Goal: Information Seeking & Learning: Learn about a topic

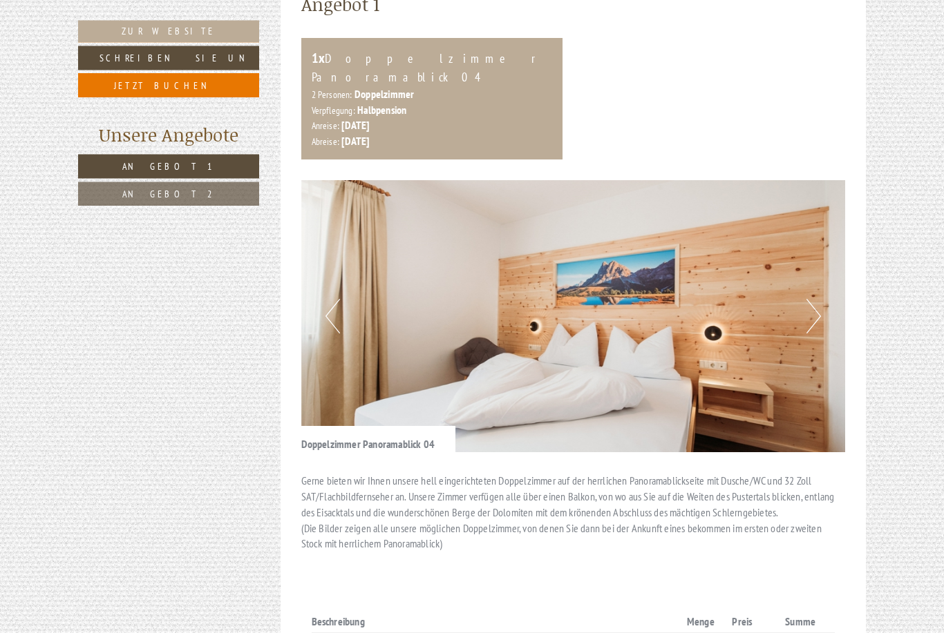
scroll to position [283, 0]
click at [818, 299] on button "Next" at bounding box center [813, 316] width 15 height 35
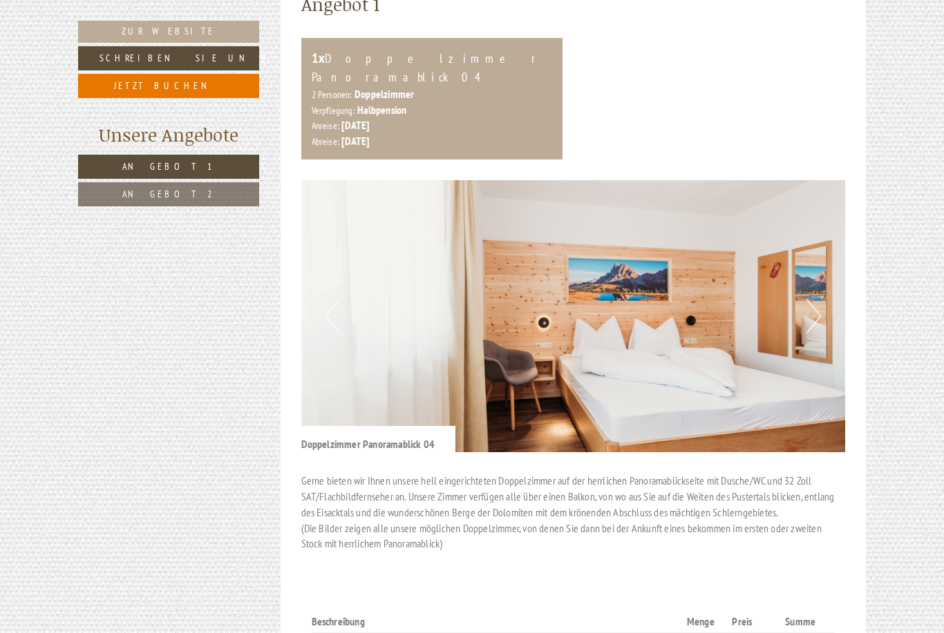
click at [816, 299] on button "Next" at bounding box center [813, 316] width 15 height 35
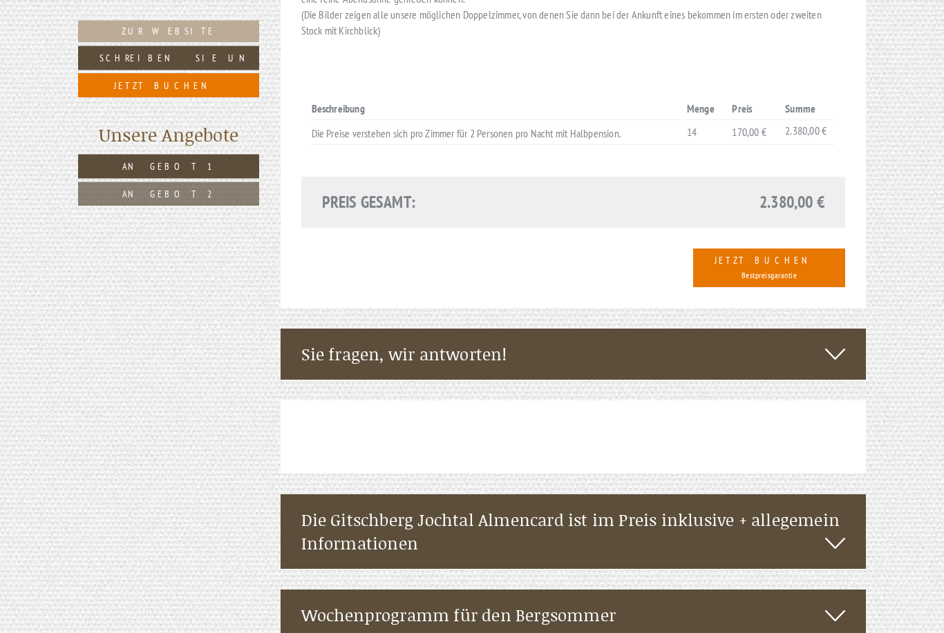
scroll to position [1690, 0]
click at [842, 532] on icon at bounding box center [835, 543] width 20 height 23
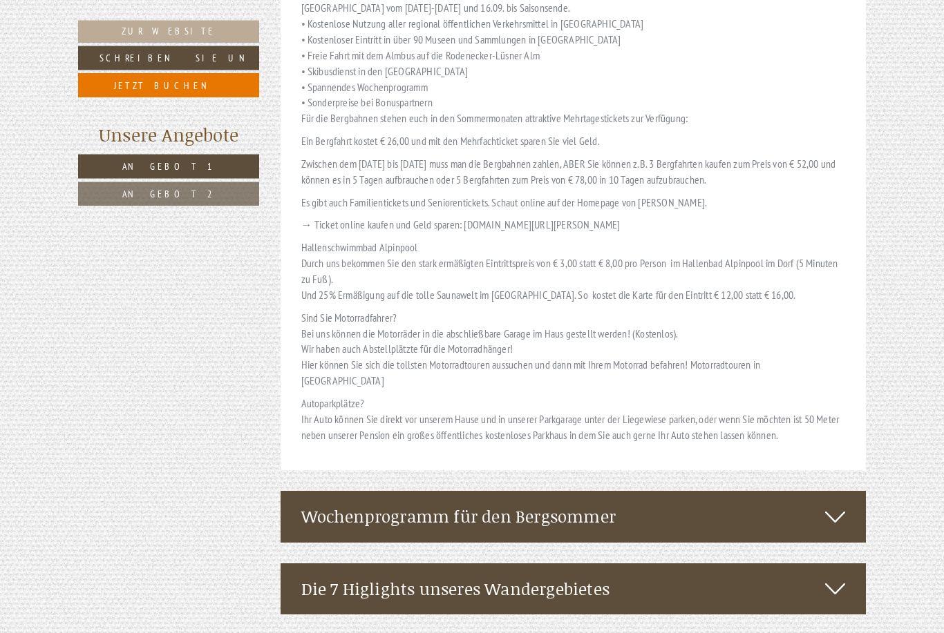
scroll to position [2697, 0]
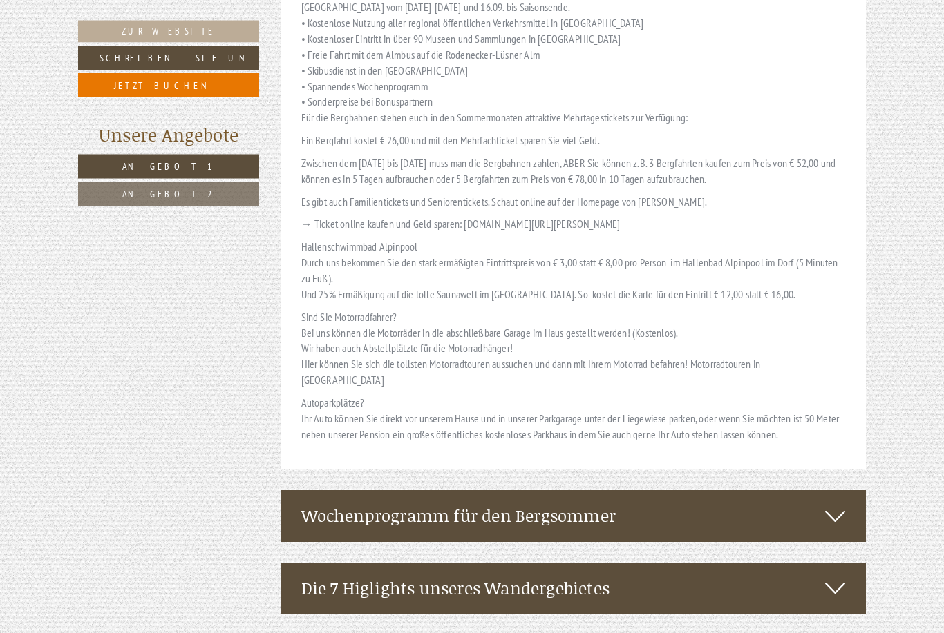
click at [837, 505] on icon at bounding box center [835, 516] width 20 height 23
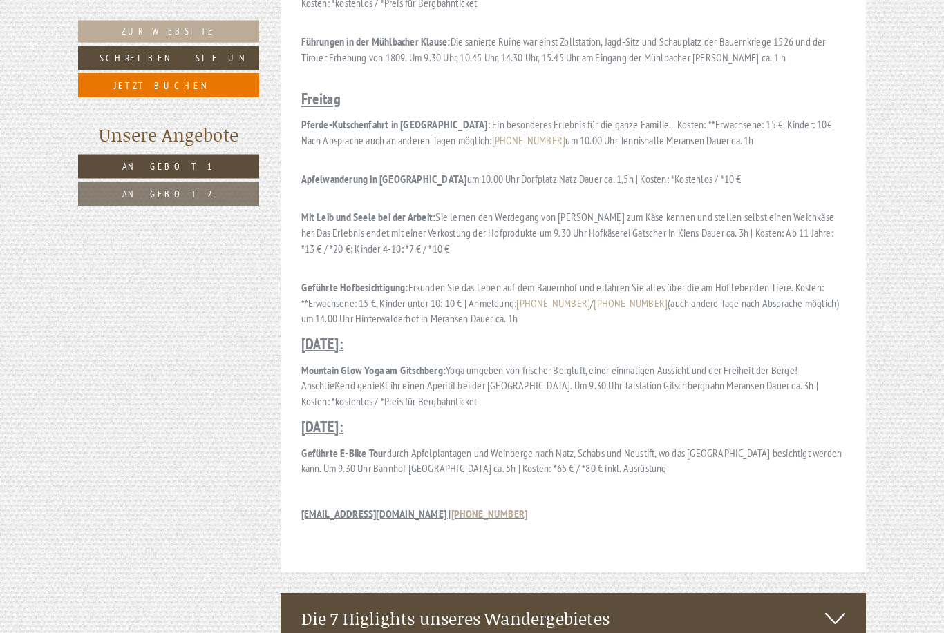
scroll to position [4014, 0]
click at [843, 607] on icon at bounding box center [835, 618] width 20 height 23
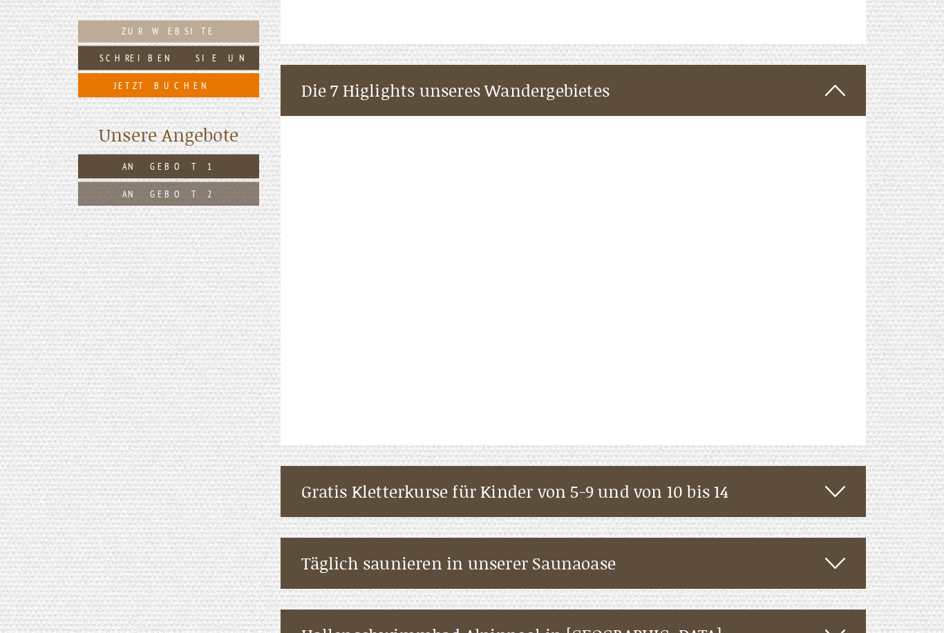
scroll to position [4542, 0]
click at [839, 552] on icon at bounding box center [835, 563] width 20 height 23
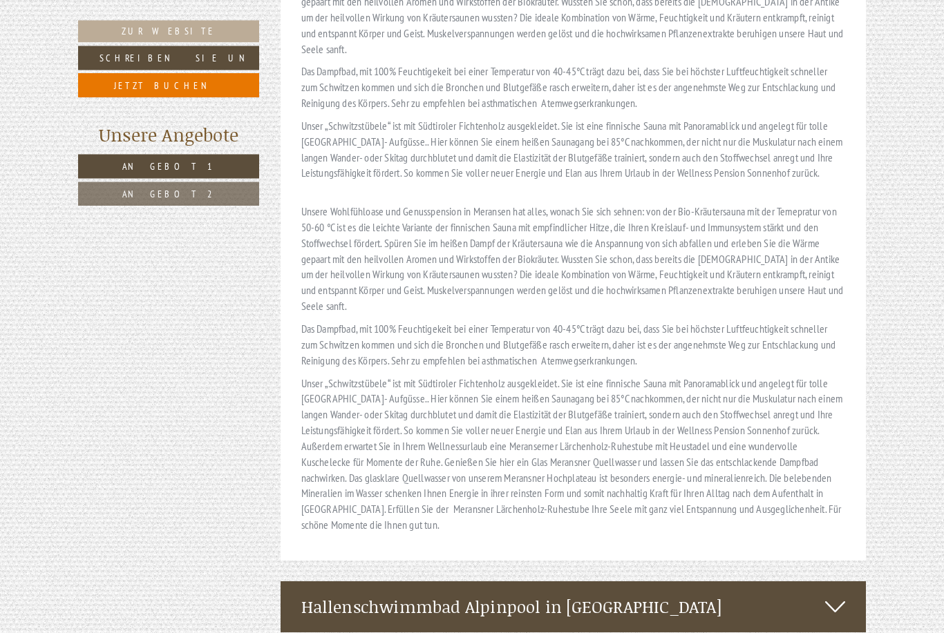
scroll to position [5868, 0]
click at [843, 595] on icon at bounding box center [835, 606] width 20 height 23
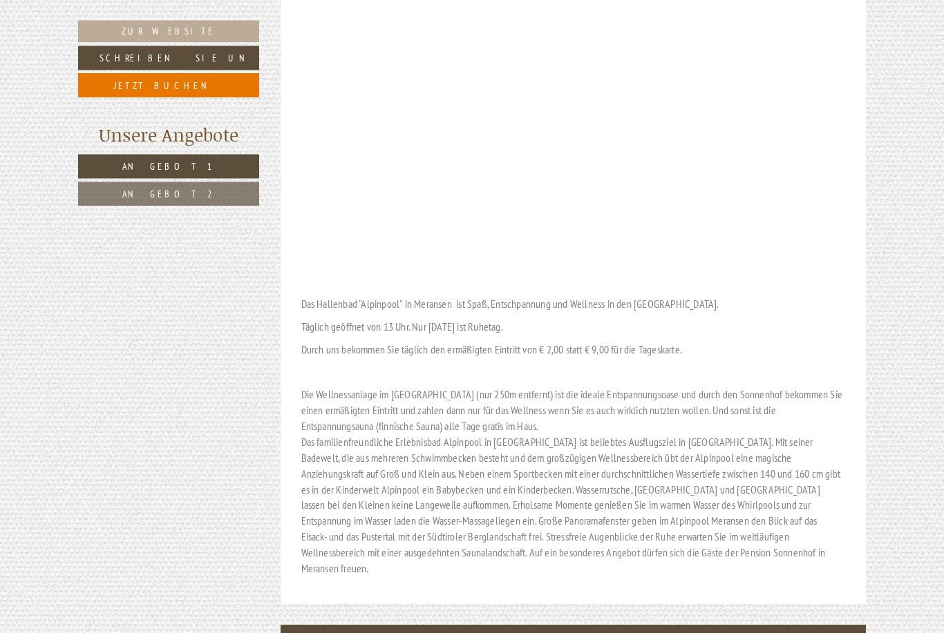
scroll to position [6559, 0]
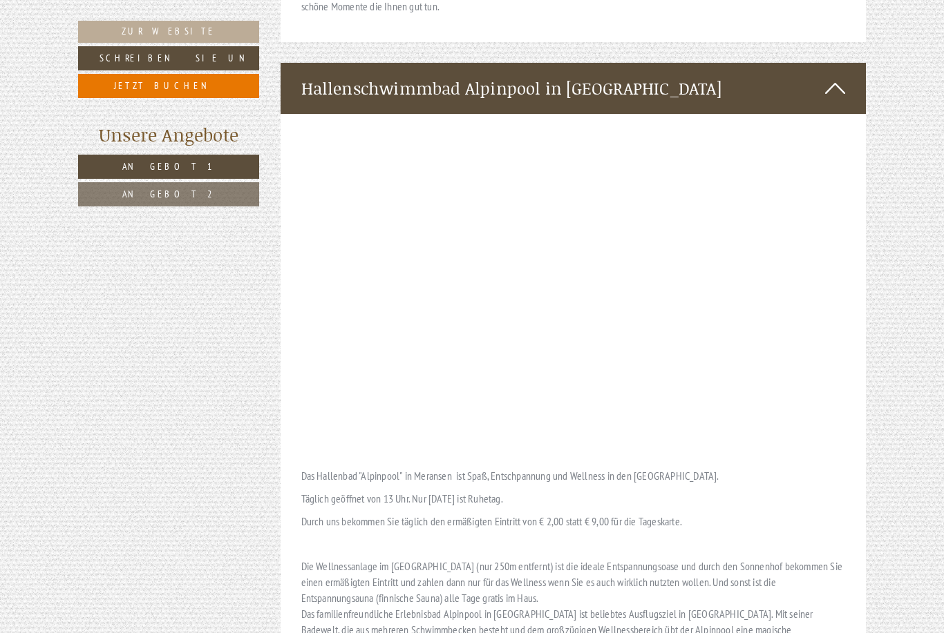
scroll to position [6386, 0]
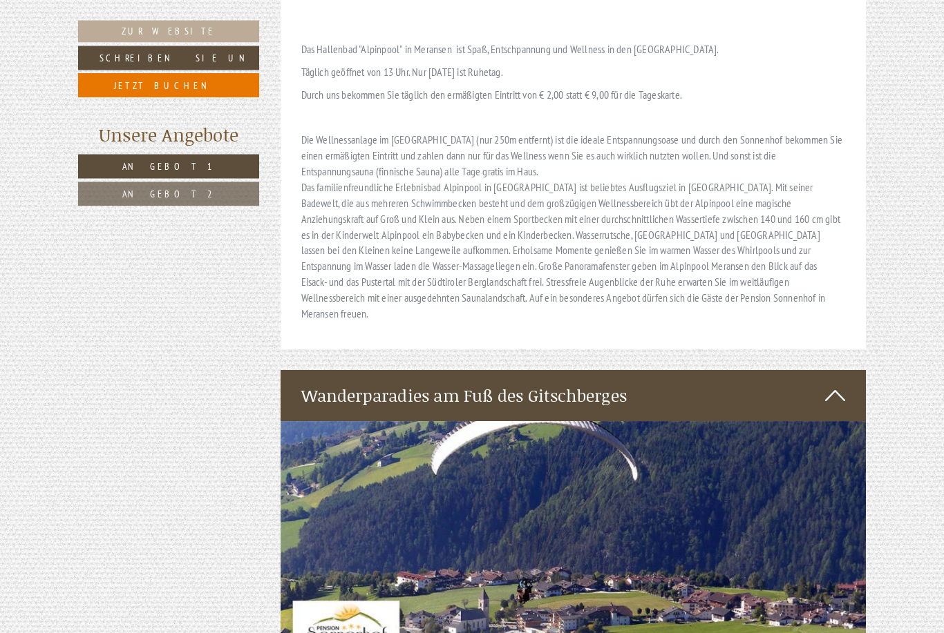
click at [825, 422] on img at bounding box center [573, 568] width 586 height 293
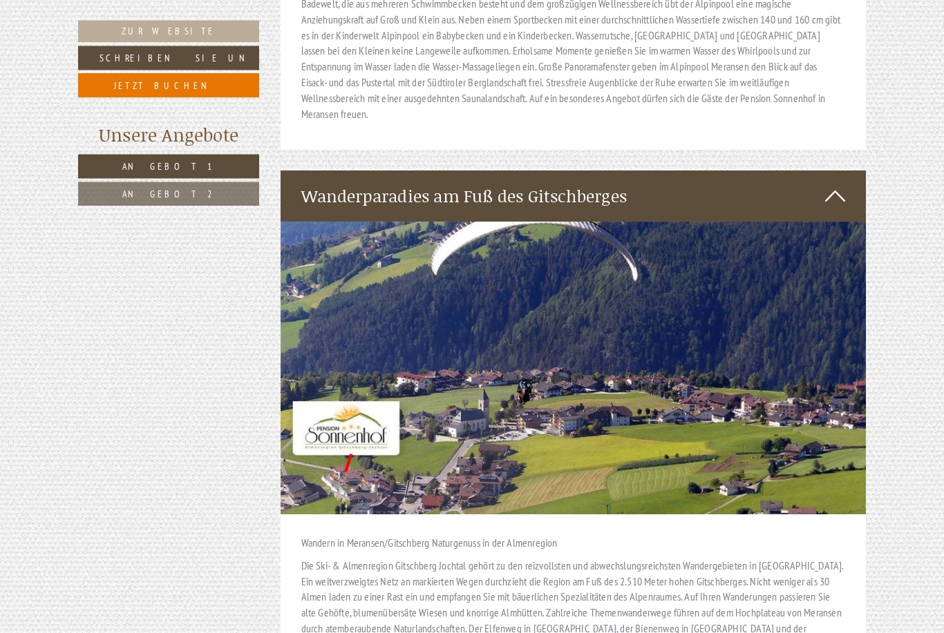
scroll to position [7013, 0]
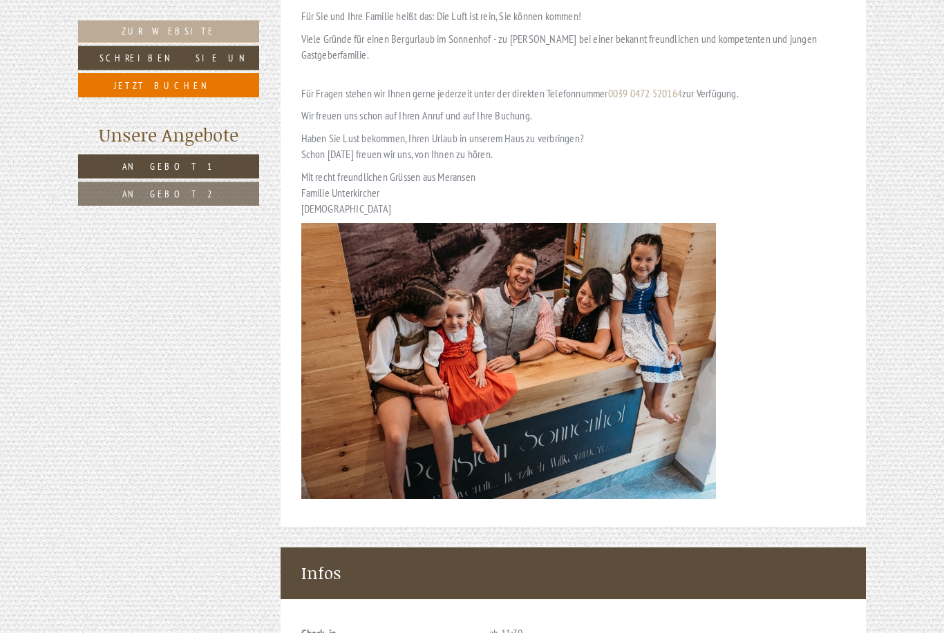
scroll to position [8688, 0]
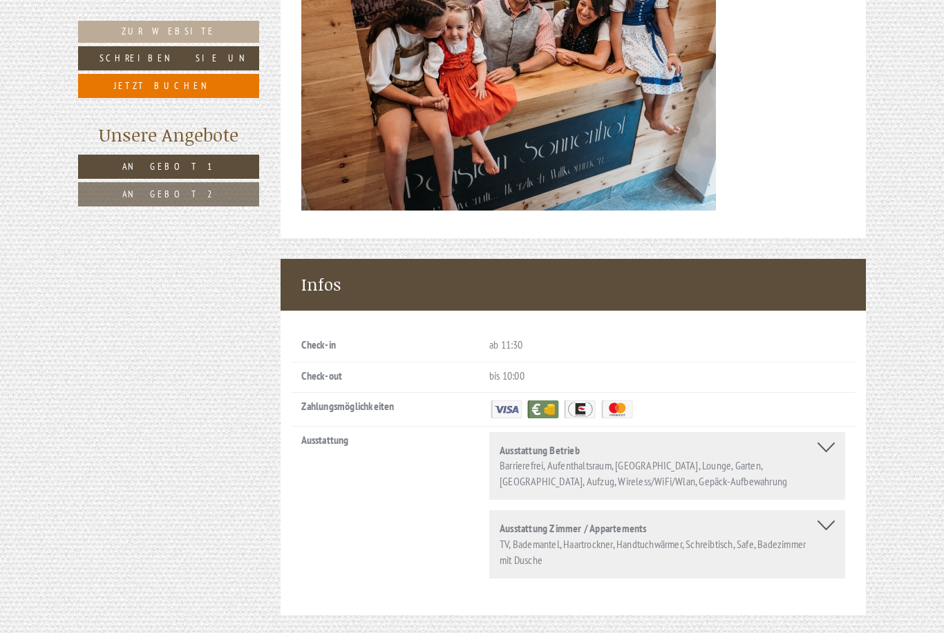
scroll to position [8715, 0]
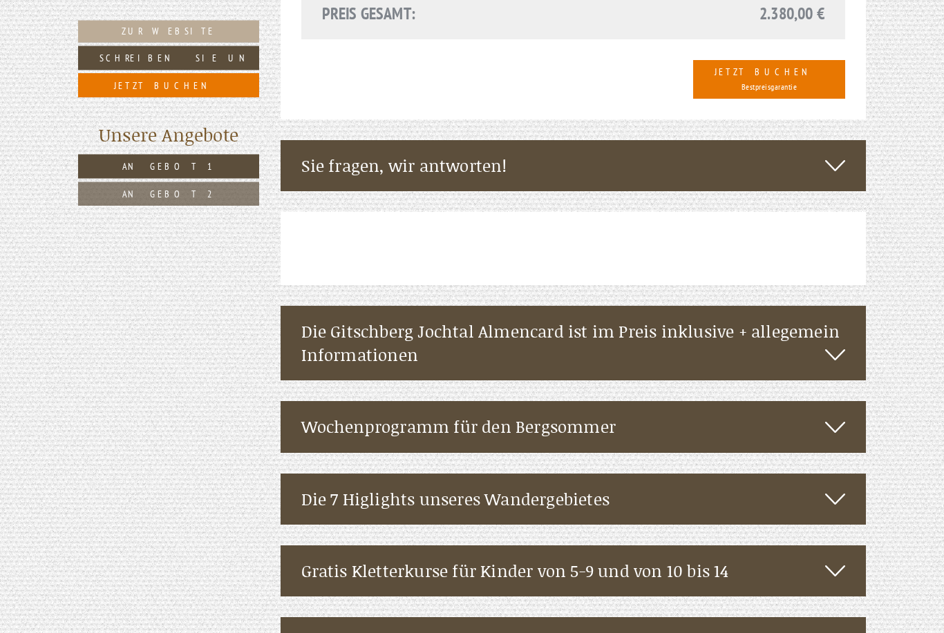
scroll to position [1884, 0]
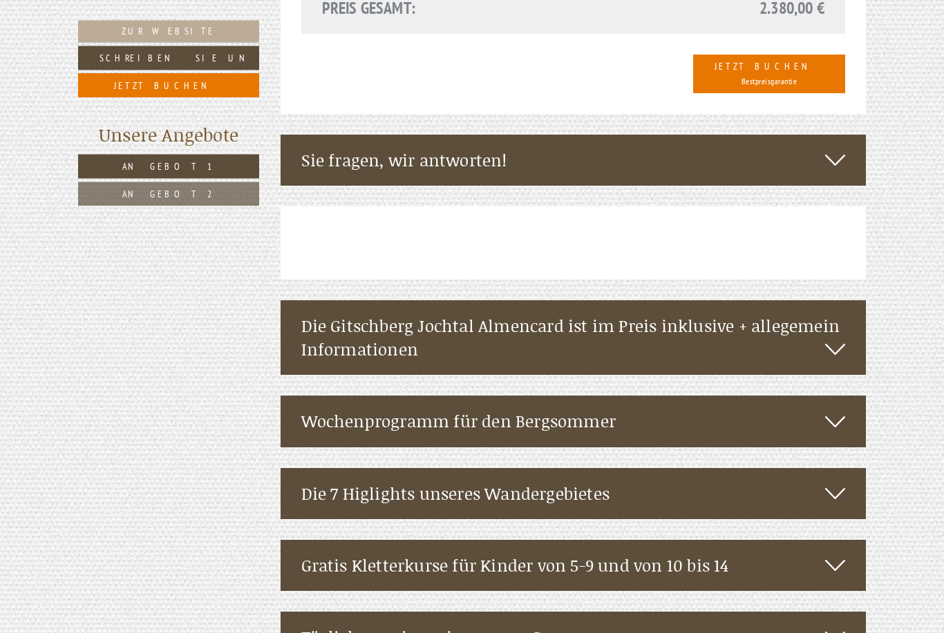
click at [853, 469] on div "Die 7 Higlights unseres Wandergebietes" at bounding box center [573, 494] width 586 height 51
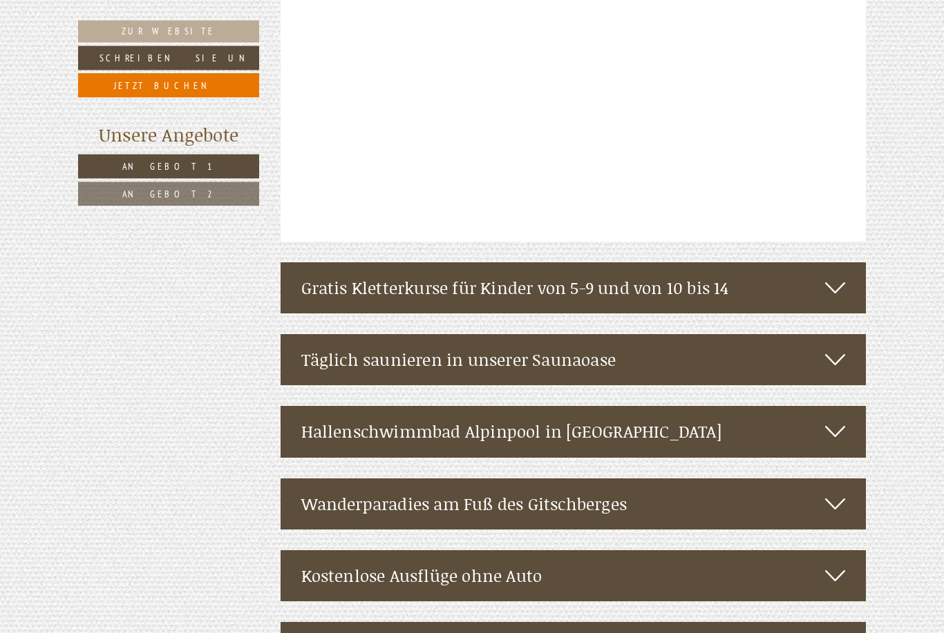
scroll to position [2492, 0]
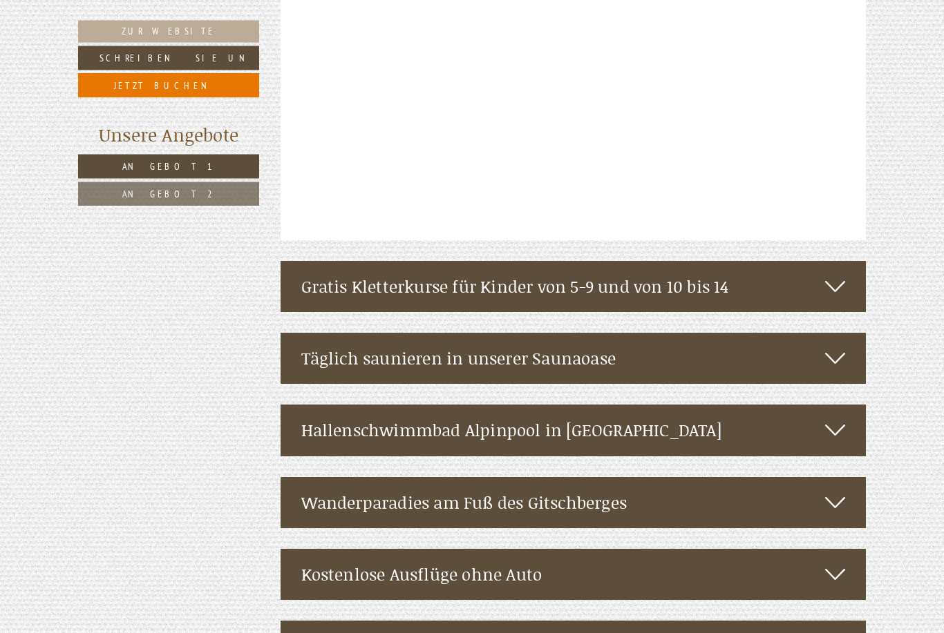
click at [841, 492] on icon at bounding box center [835, 503] width 20 height 23
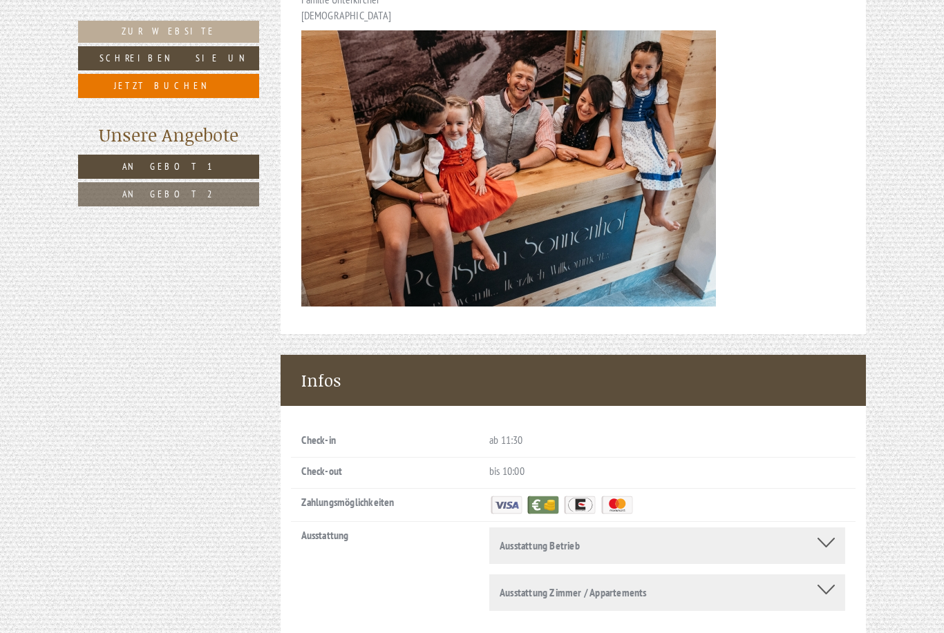
scroll to position [4276, 0]
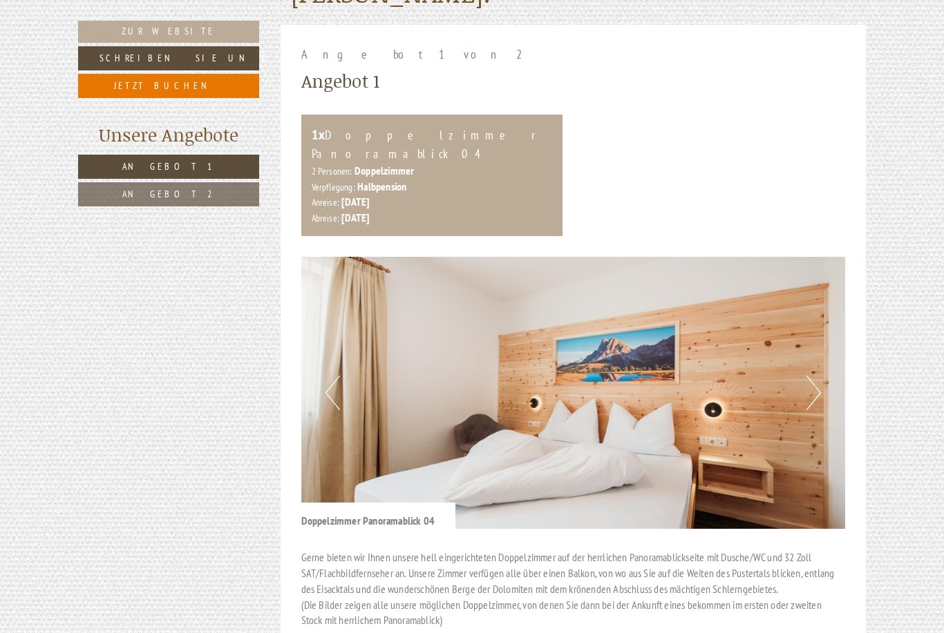
scroll to position [188, 0]
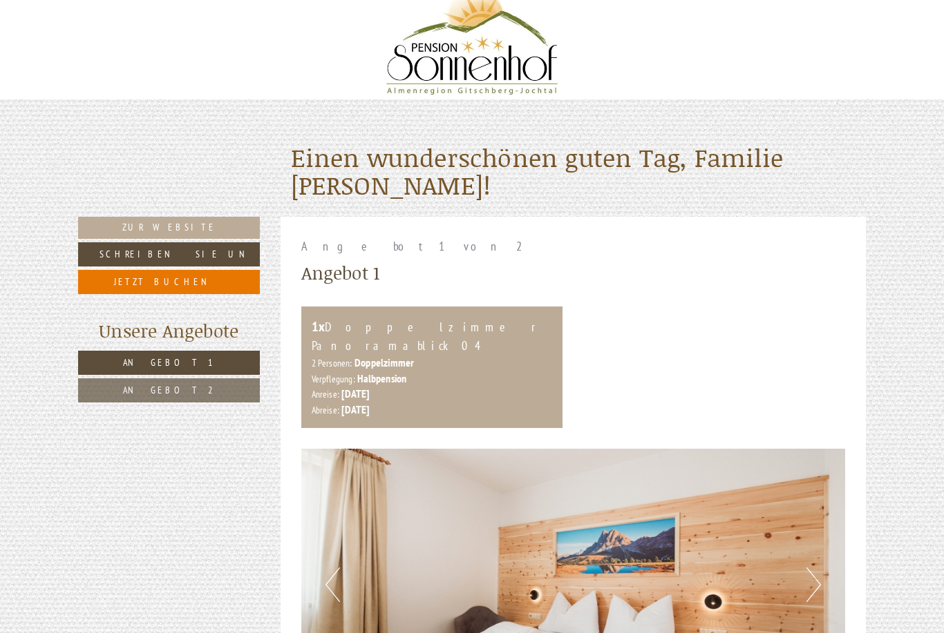
scroll to position [15, 0]
click at [98, 221] on link "Zur Website" at bounding box center [169, 227] width 182 height 22
